Goal: Transaction & Acquisition: Book appointment/travel/reservation

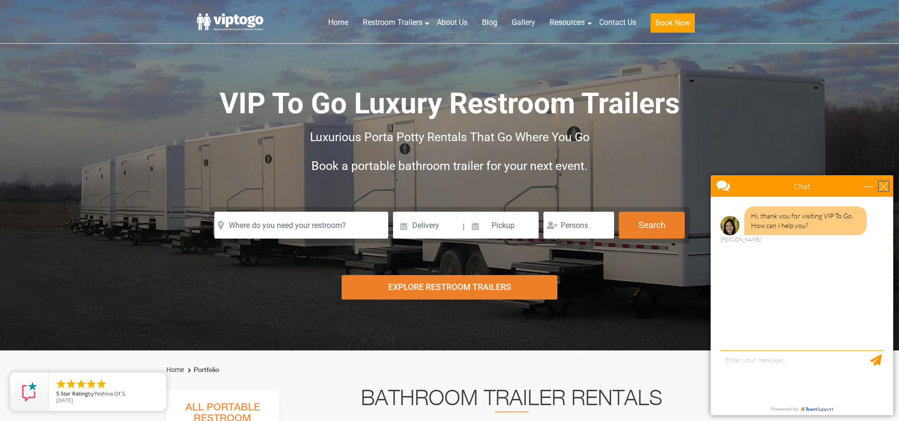
click at [886, 188] on div "close" at bounding box center [884, 187] width 10 height 10
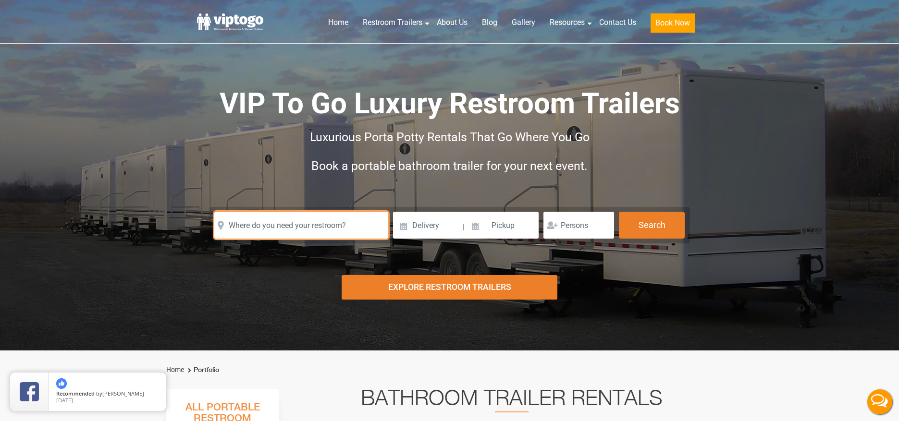
click at [273, 234] on input "text" at bounding box center [301, 225] width 174 height 27
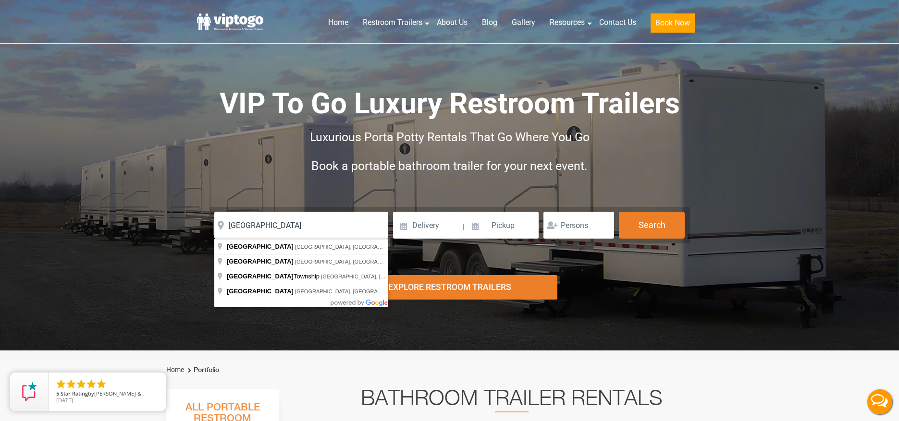
type input "[GEOGRAPHIC_DATA], [GEOGRAPHIC_DATA], [GEOGRAPHIC_DATA]"
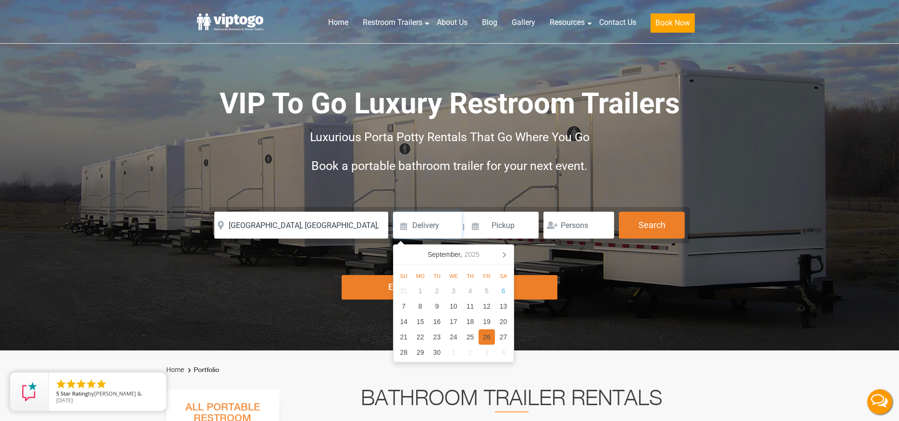
click at [485, 333] on div "26" at bounding box center [487, 337] width 17 height 15
type input "[DATE]"
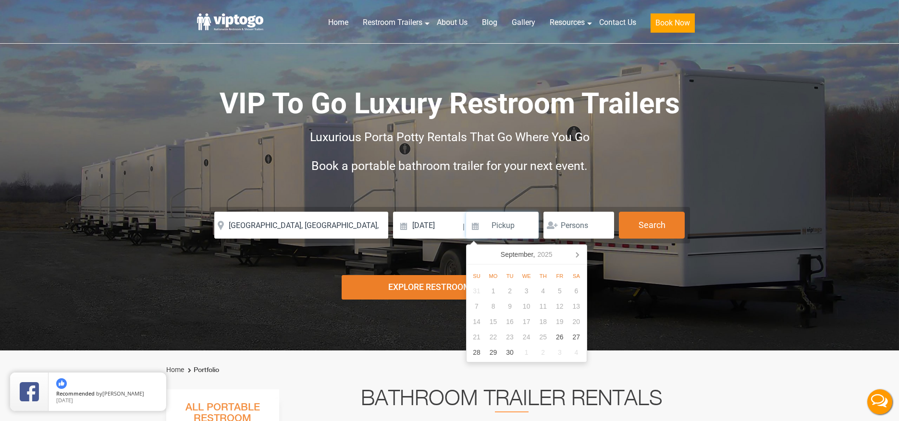
click at [495, 218] on input at bounding box center [502, 225] width 73 height 27
click at [493, 353] on div "29" at bounding box center [493, 352] width 17 height 15
type input "[DATE]"
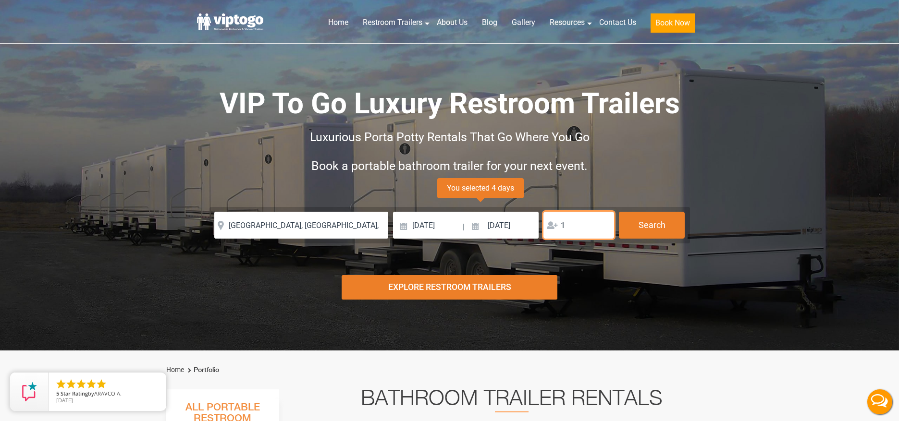
click at [602, 224] on input "1" at bounding box center [578, 225] width 71 height 27
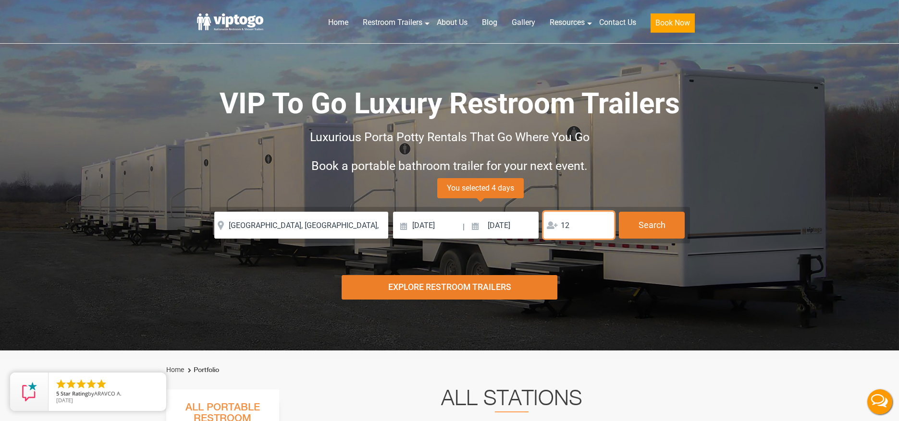
click at [602, 224] on input "12" at bounding box center [578, 225] width 71 height 27
click at [601, 224] on input "13" at bounding box center [578, 225] width 71 height 27
click at [601, 224] on input "14" at bounding box center [578, 225] width 71 height 27
click at [601, 224] on input "15" at bounding box center [578, 225] width 71 height 27
type input "16"
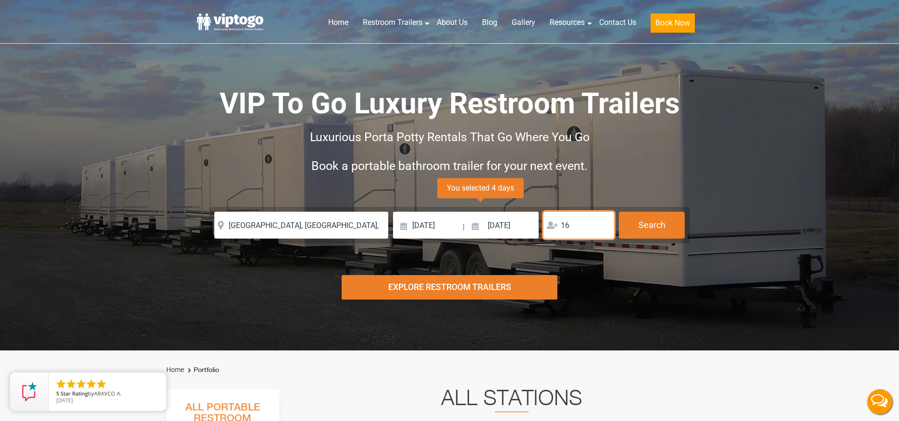
click at [601, 224] on input "16" at bounding box center [578, 225] width 71 height 27
click at [651, 224] on button "Search" at bounding box center [652, 225] width 66 height 26
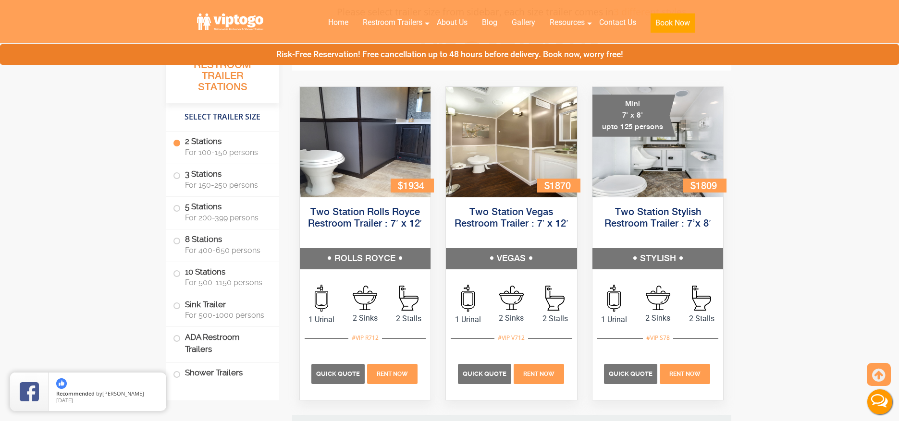
scroll to position [341, 0]
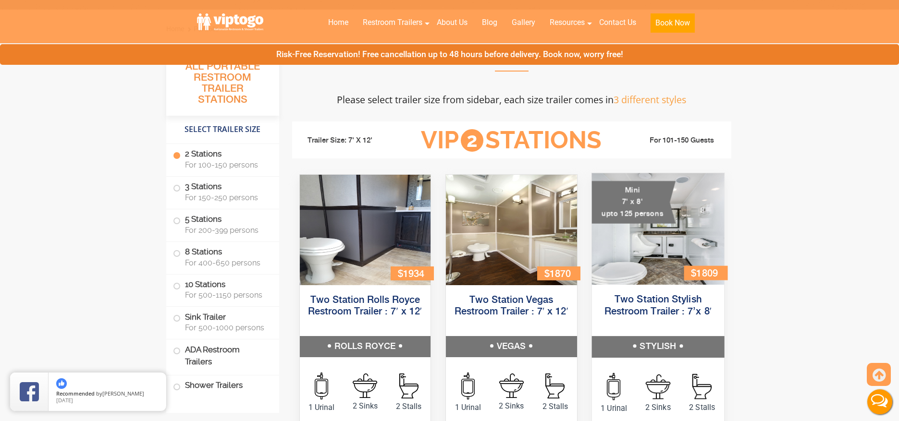
click at [648, 197] on div "Mini 7' x 8' upto 125 persons" at bounding box center [634, 202] width 84 height 43
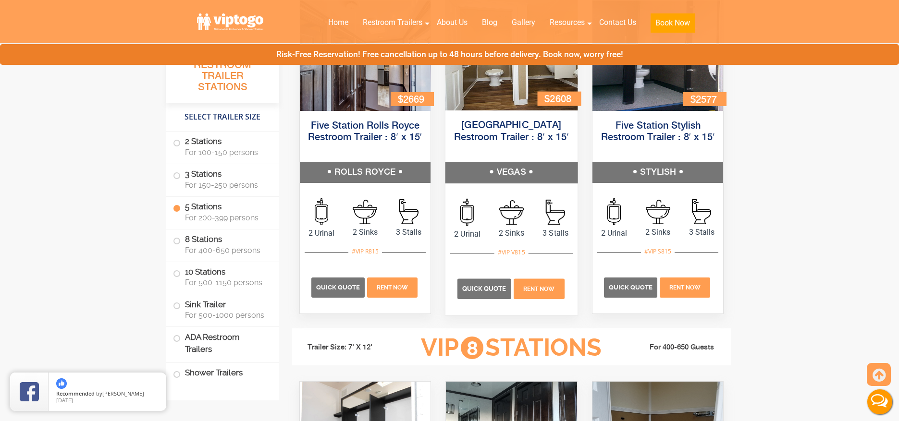
scroll to position [1543, 0]
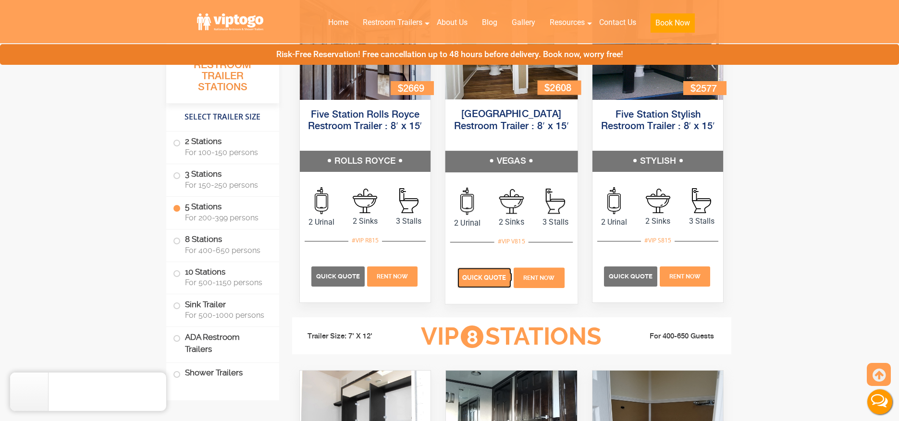
click at [486, 275] on span "Quick Quote" at bounding box center [484, 277] width 44 height 7
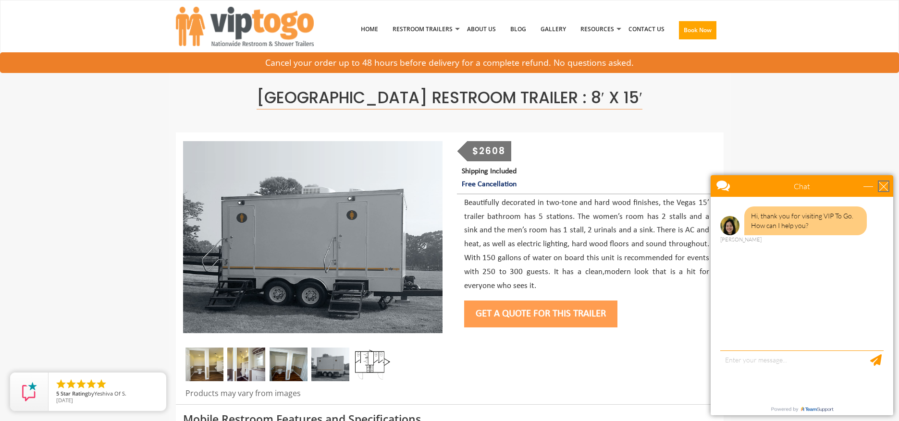
click at [887, 189] on div "close" at bounding box center [884, 187] width 10 height 10
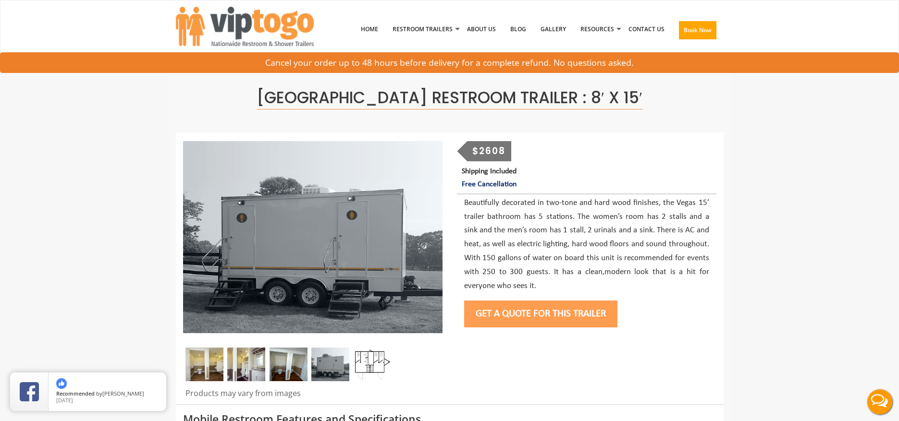
click at [375, 359] on img at bounding box center [372, 365] width 38 height 34
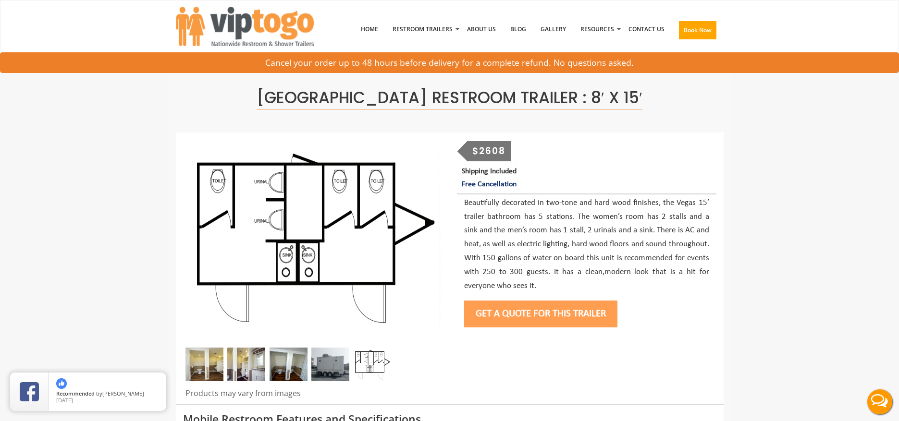
click at [199, 365] on img at bounding box center [204, 365] width 38 height 34
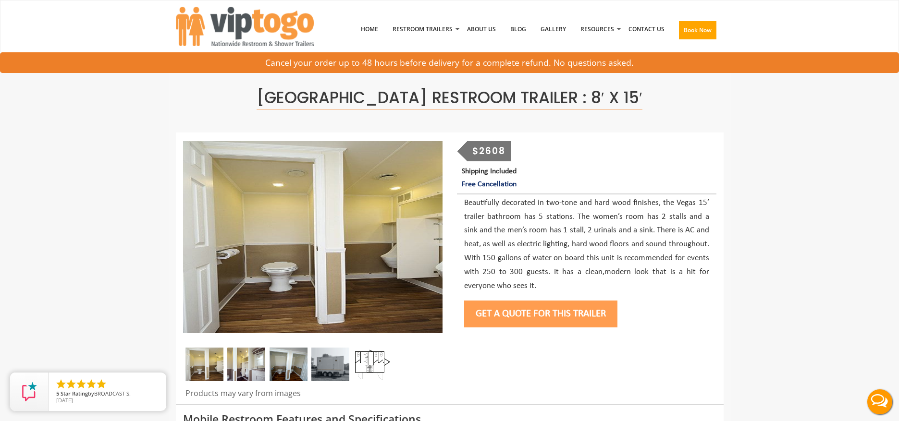
click at [220, 366] on img at bounding box center [204, 365] width 38 height 34
click at [247, 365] on img at bounding box center [246, 365] width 38 height 34
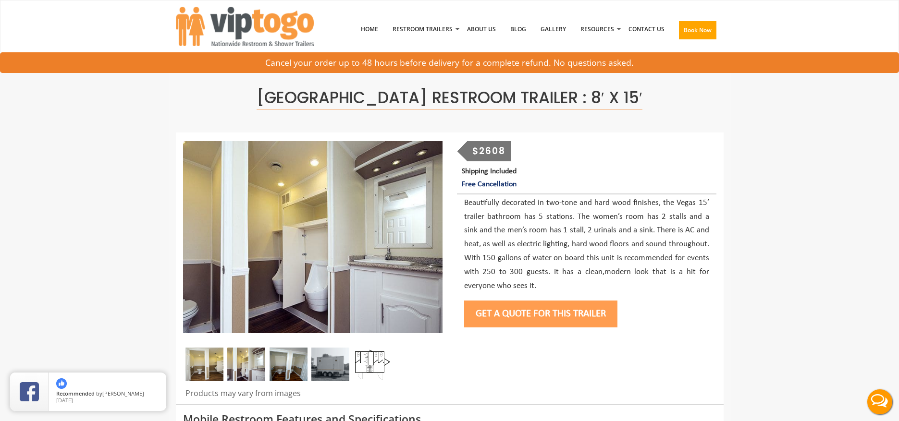
click at [281, 365] on img at bounding box center [289, 365] width 38 height 34
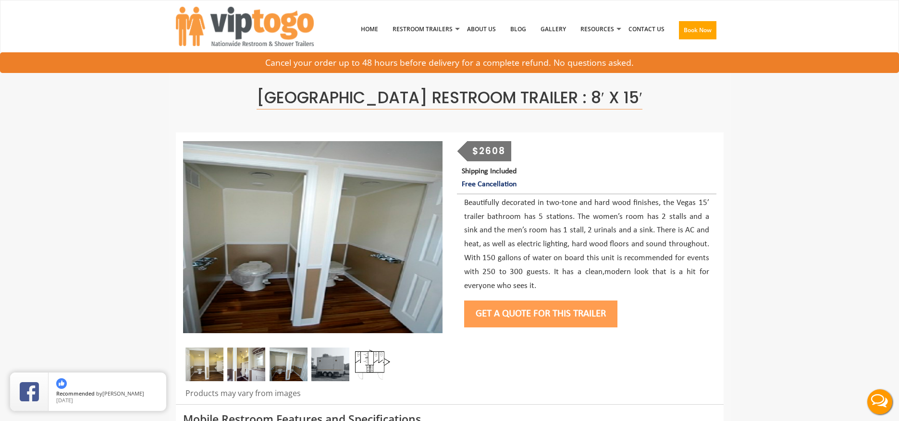
click at [325, 364] on img at bounding box center [330, 365] width 38 height 34
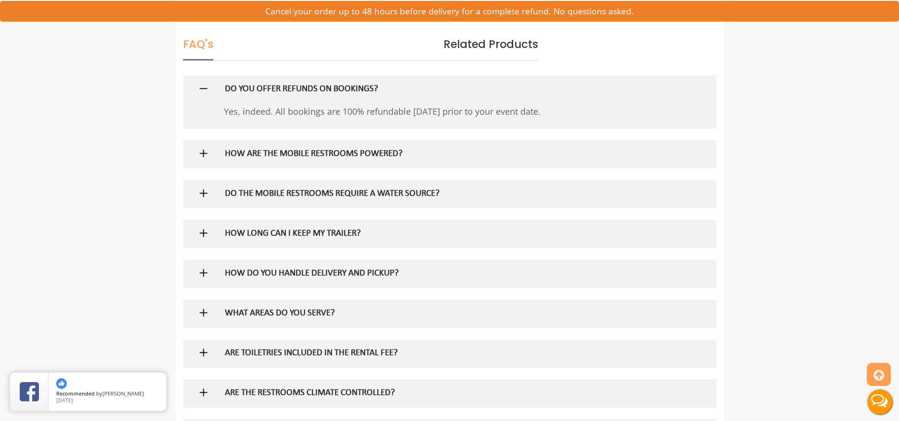
scroll to position [625, 0]
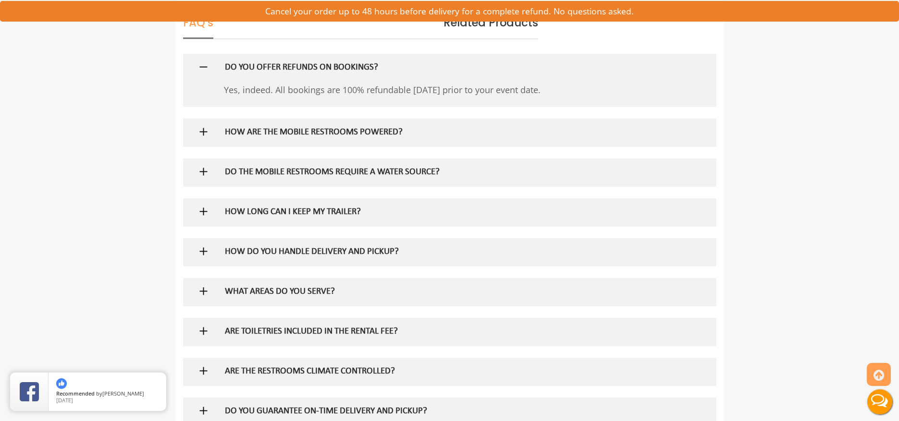
click at [244, 133] on h5 "HOW ARE THE MOBILE RESTROOMS POWERED?" at bounding box center [434, 133] width 418 height 10
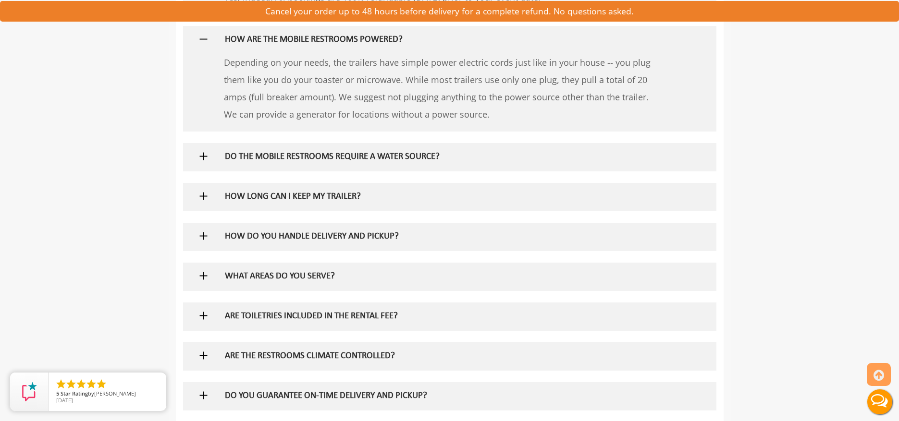
scroll to position [721, 0]
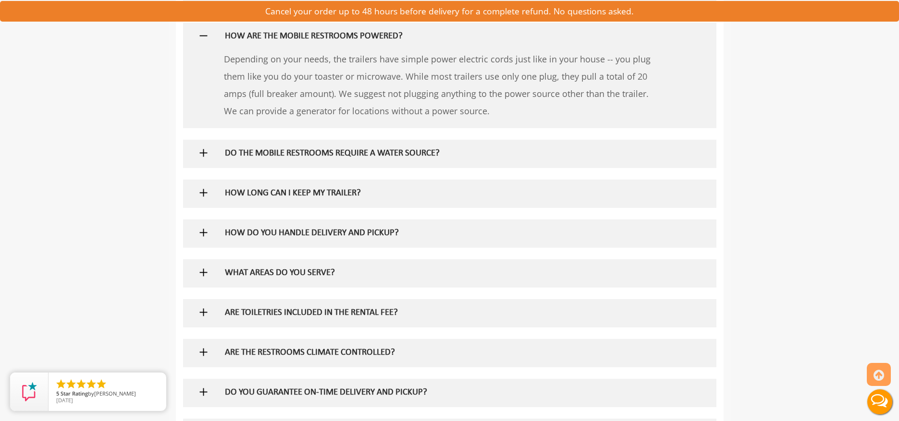
click at [258, 149] on h5 "DO THE MOBILE RESTROOMS REQUIRE A WATER SOURCE?" at bounding box center [434, 154] width 418 height 10
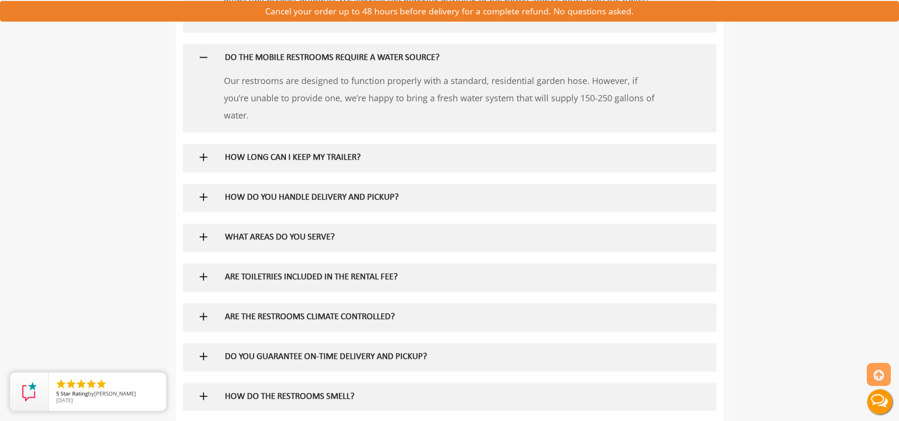
scroll to position [817, 0]
click at [260, 154] on h5 "HOW LONG CAN I KEEP MY TRAILER?" at bounding box center [434, 158] width 418 height 10
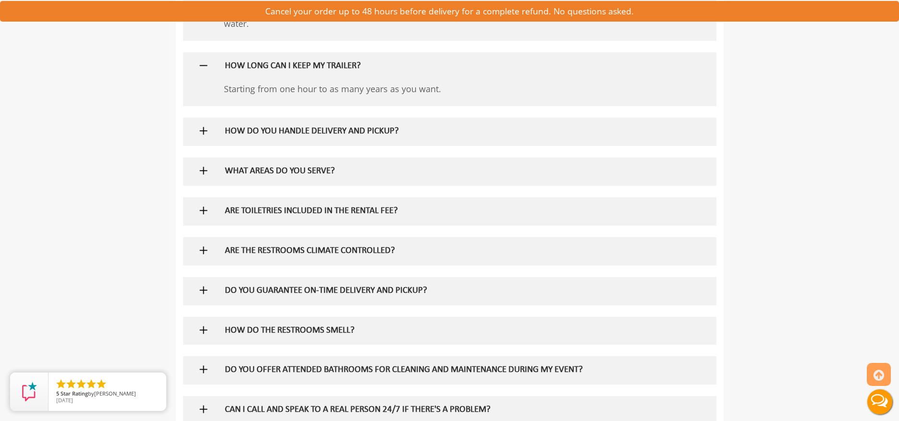
scroll to position [913, 0]
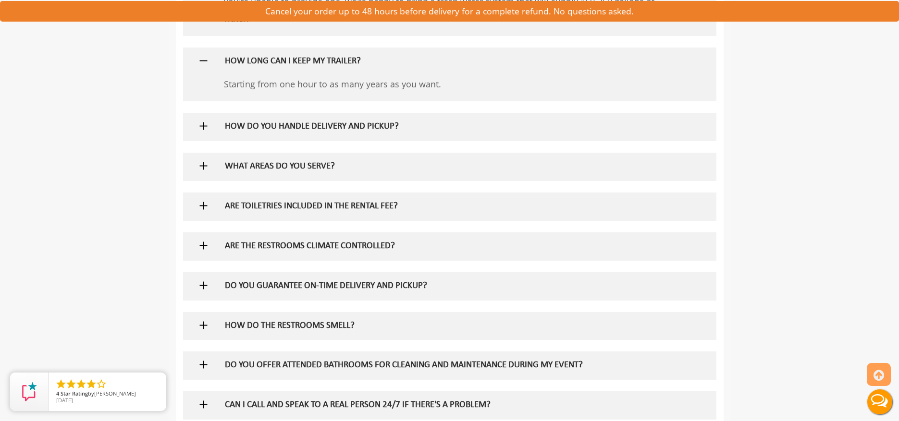
click at [290, 162] on h5 "WHAT AREAS DO YOU SERVE?" at bounding box center [434, 167] width 418 height 10
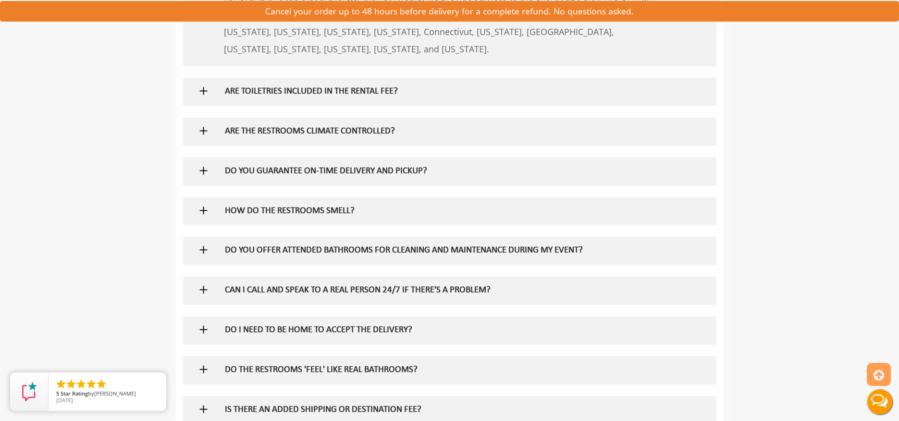
scroll to position [1057, 0]
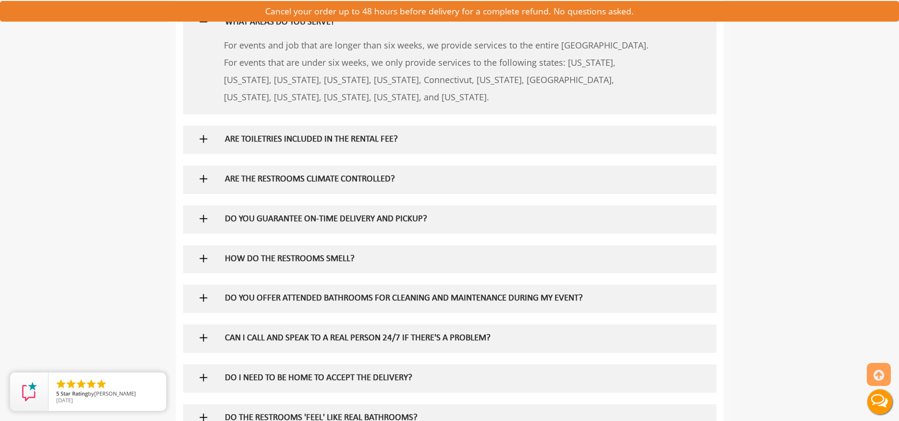
click at [269, 136] on h5 "ARE TOILETRIES INCLUDED IN THE RENTAL FEE?" at bounding box center [434, 140] width 418 height 10
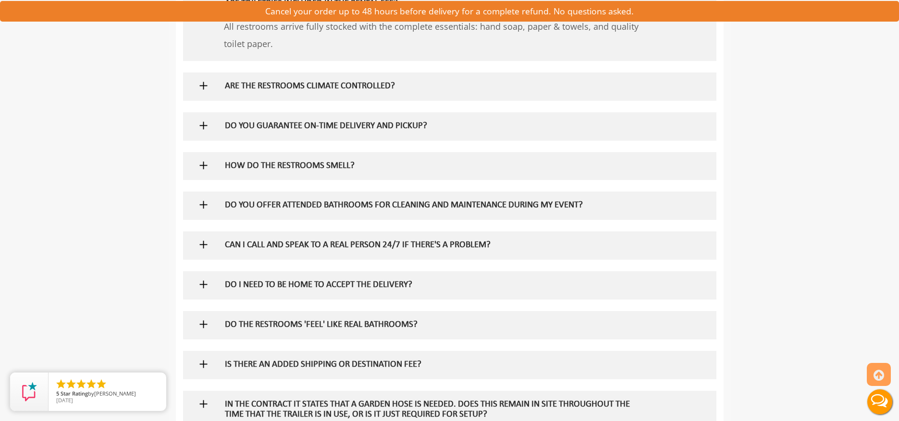
scroll to position [1201, 0]
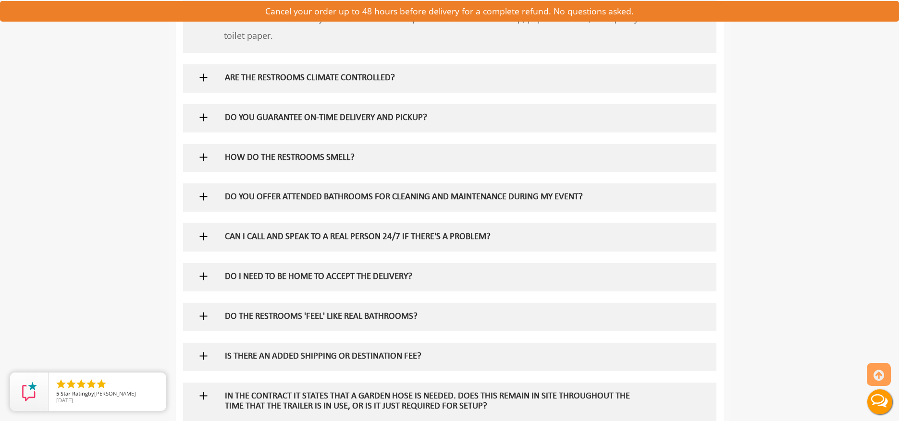
click at [301, 121] on h5 "DO YOU GUARANTEE ON-TIME DELIVERY AND PICKUP?" at bounding box center [434, 118] width 418 height 10
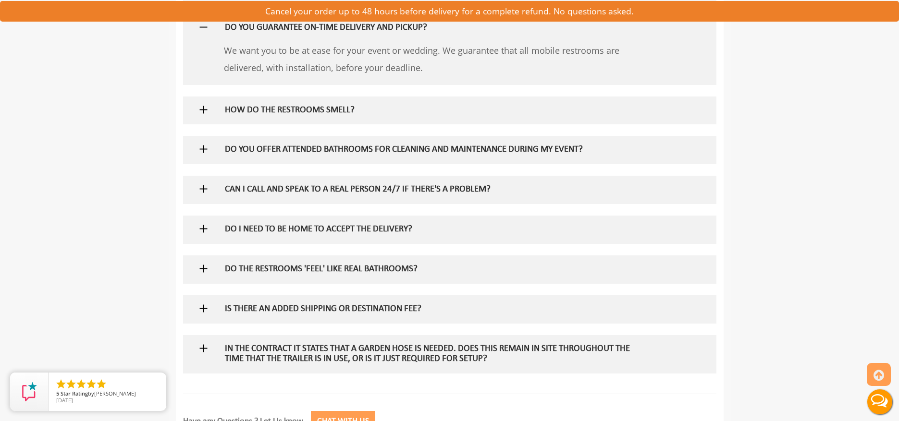
scroll to position [1297, 0]
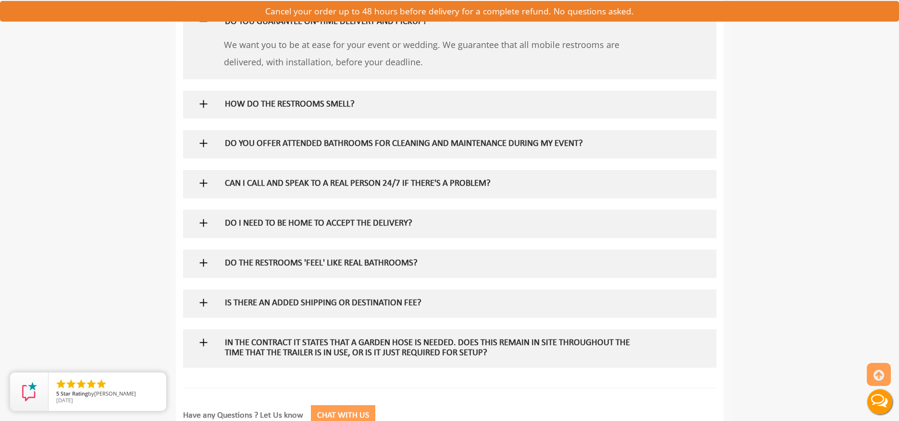
click at [298, 102] on h5 "HOW DO THE RESTROOMS SMELL?" at bounding box center [434, 105] width 418 height 10
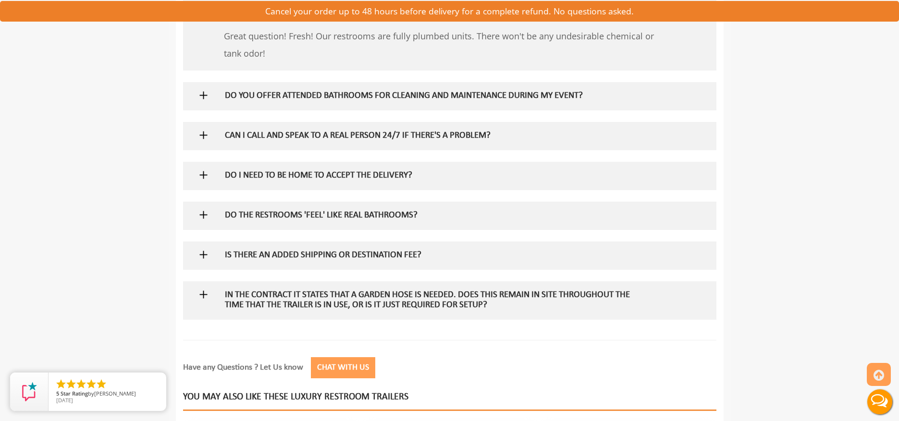
scroll to position [1394, 0]
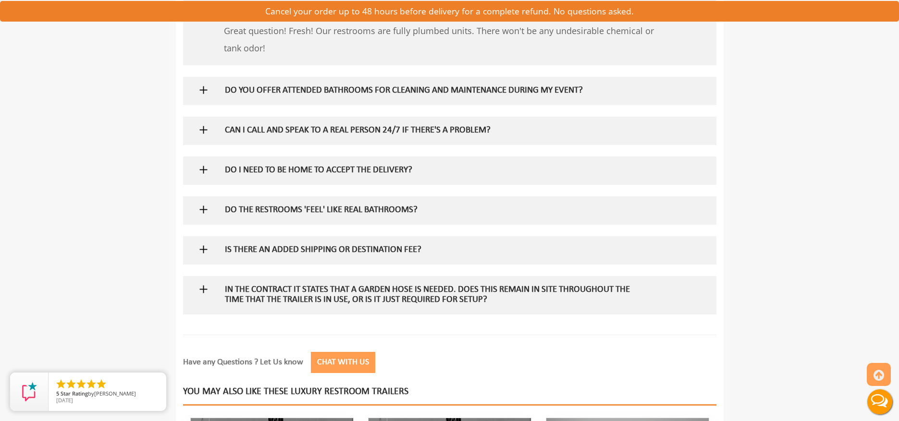
click at [331, 89] on h5 "DO YOU OFFER ATTENDED BATHROOMS FOR CLEANING AND MAINTENANCE DURING MY EVENT?" at bounding box center [434, 91] width 418 height 10
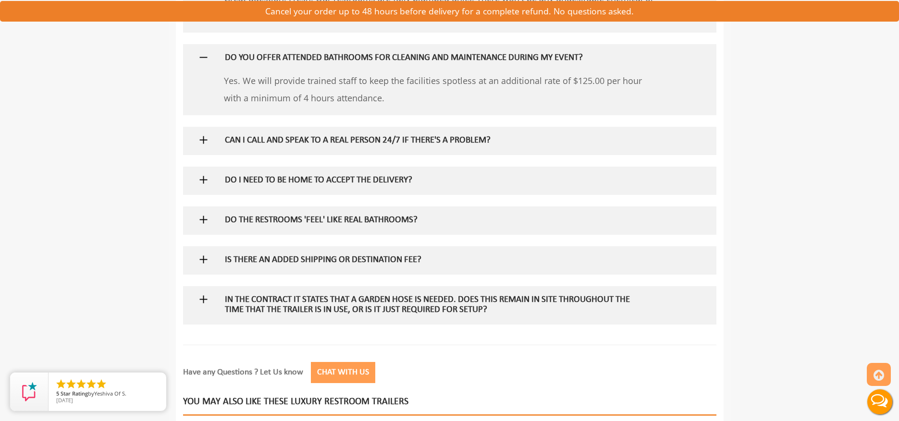
scroll to position [1442, 0]
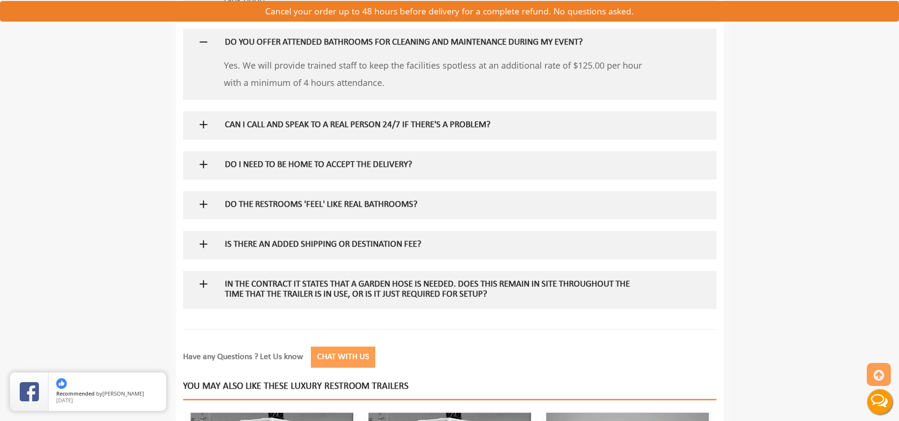
click at [315, 163] on h5 "DO I NEED TO BE HOME TO ACCEPT THE DELIVERY?" at bounding box center [434, 165] width 418 height 10
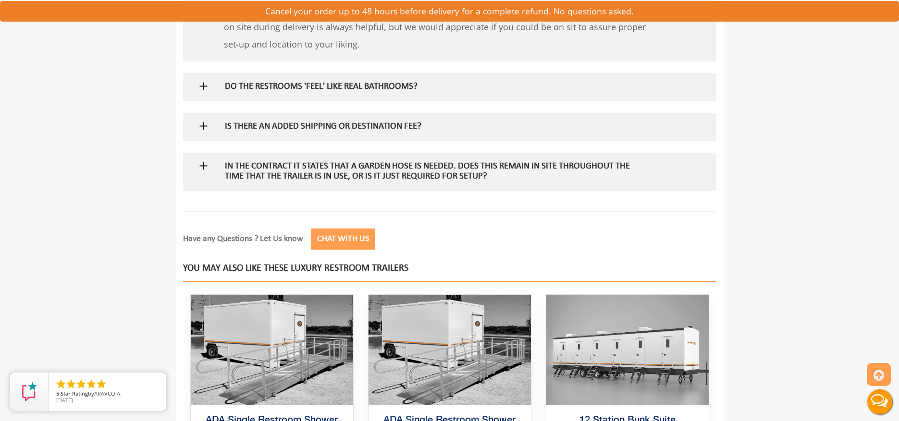
scroll to position [1634, 0]
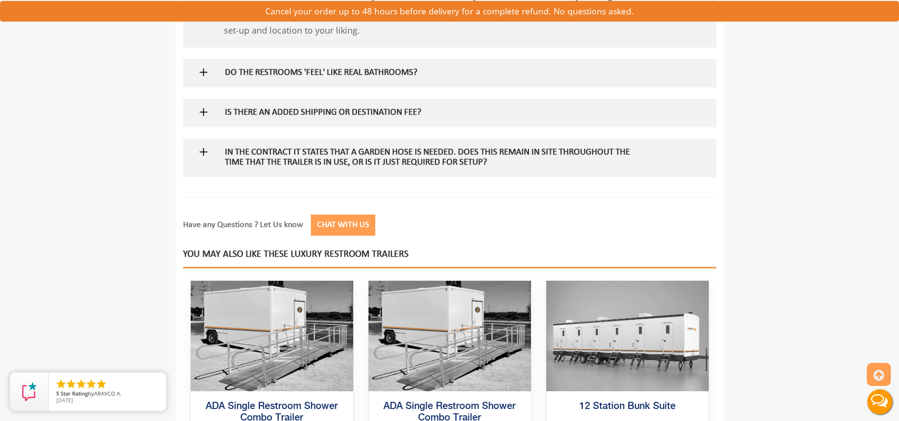
click at [311, 112] on h5 "IS THERE AN ADDED SHIPPING OR DESTINATION FEE?" at bounding box center [434, 113] width 418 height 10
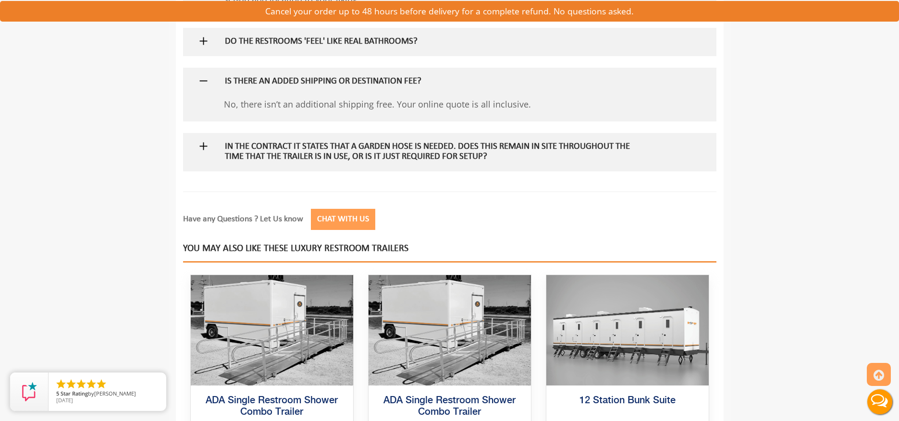
scroll to position [1682, 0]
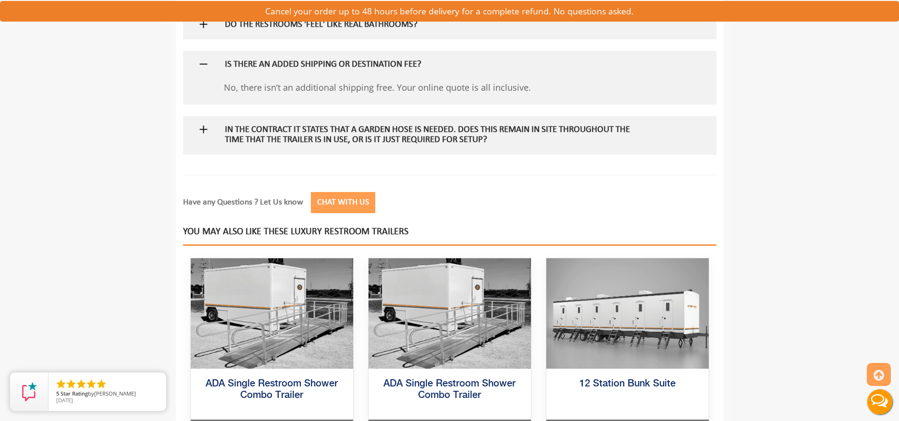
click at [292, 127] on h5 "In the contract it states that a garden hose is needed. Does this remain in sit…" at bounding box center [434, 135] width 418 height 20
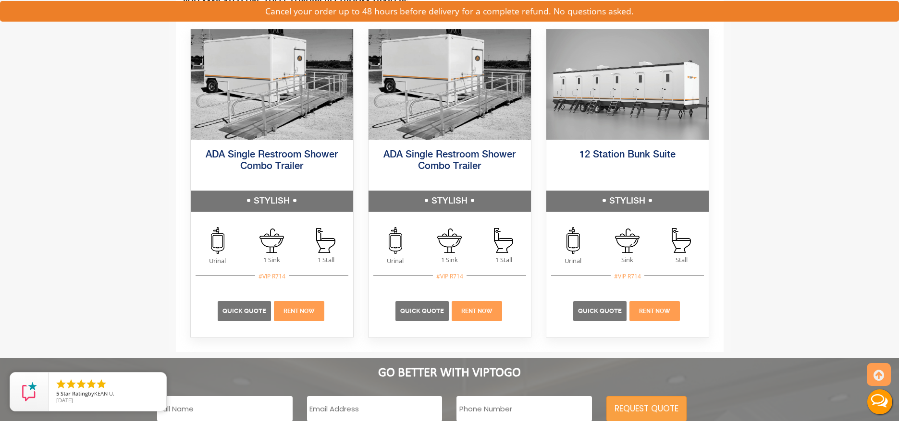
scroll to position [1721, 0]
